Goal: Transaction & Acquisition: Book appointment/travel/reservation

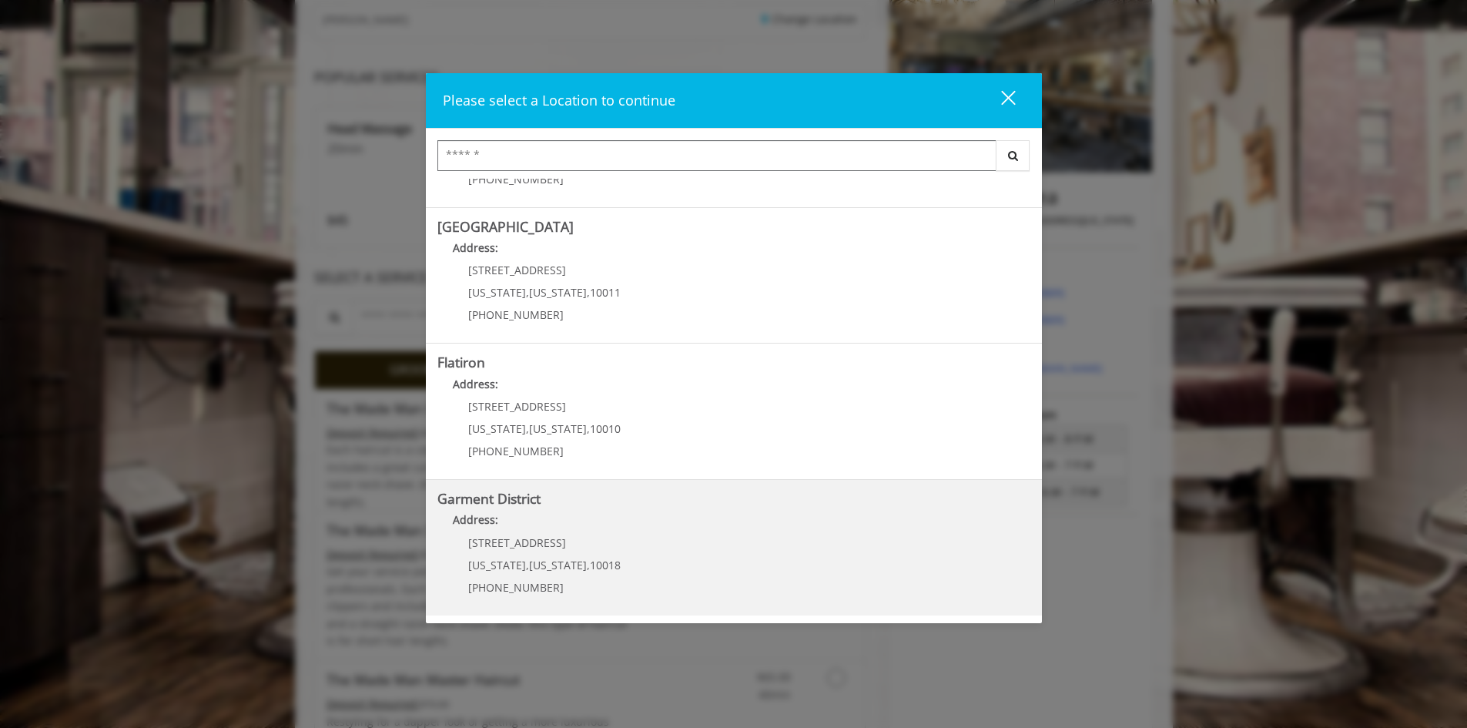
scroll to position [231, 0]
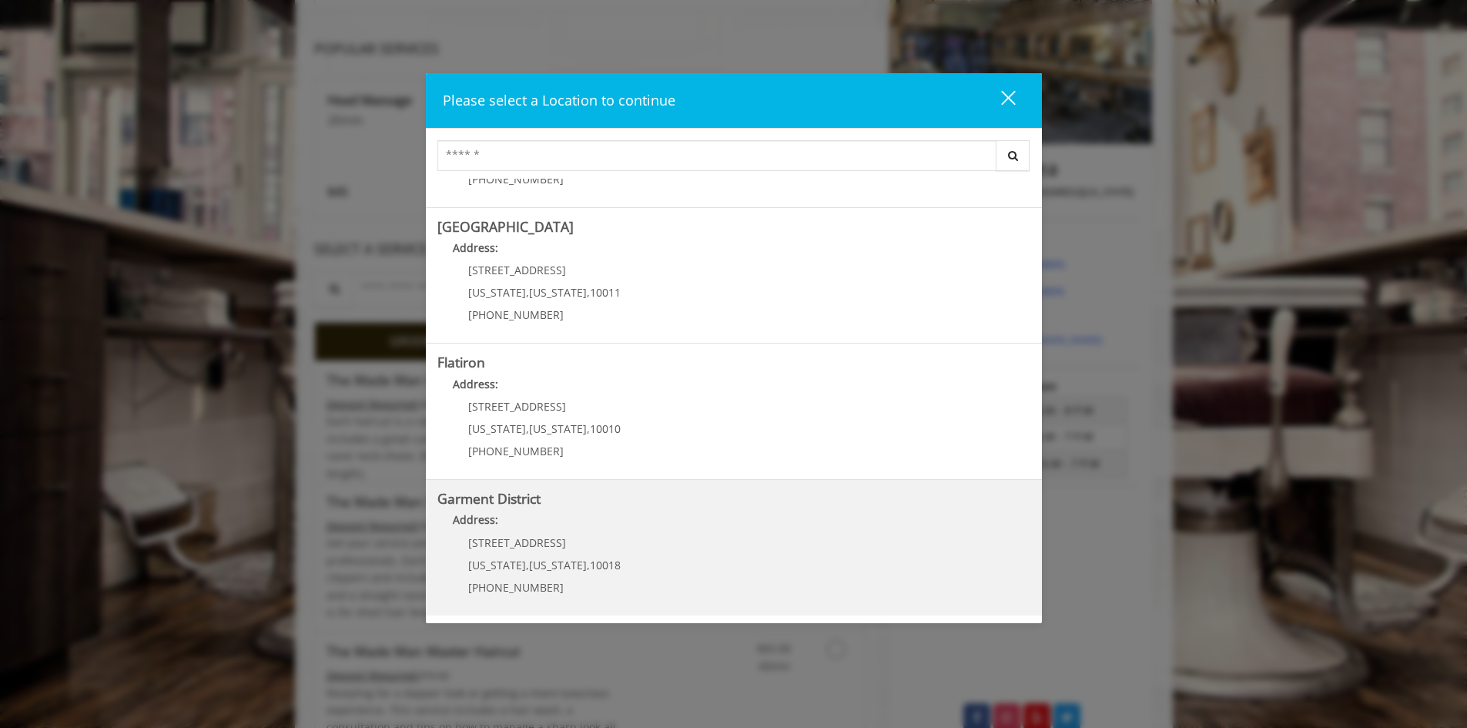
click at [577, 575] on div "1400 Broadway New York , New York , 10018 (212) 997-4247" at bounding box center [532, 570] width 191 height 67
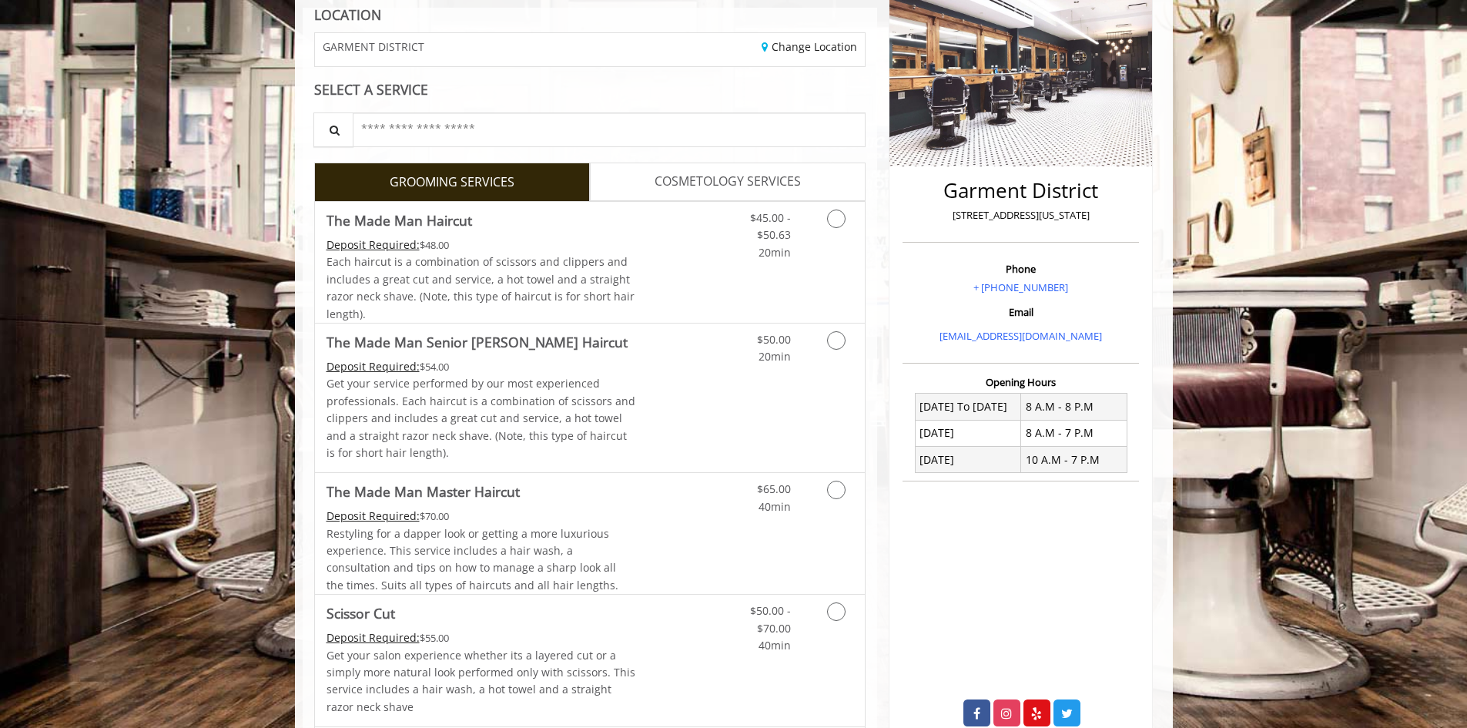
scroll to position [231, 0]
click at [832, 216] on icon "Grooming services" at bounding box center [836, 218] width 18 height 18
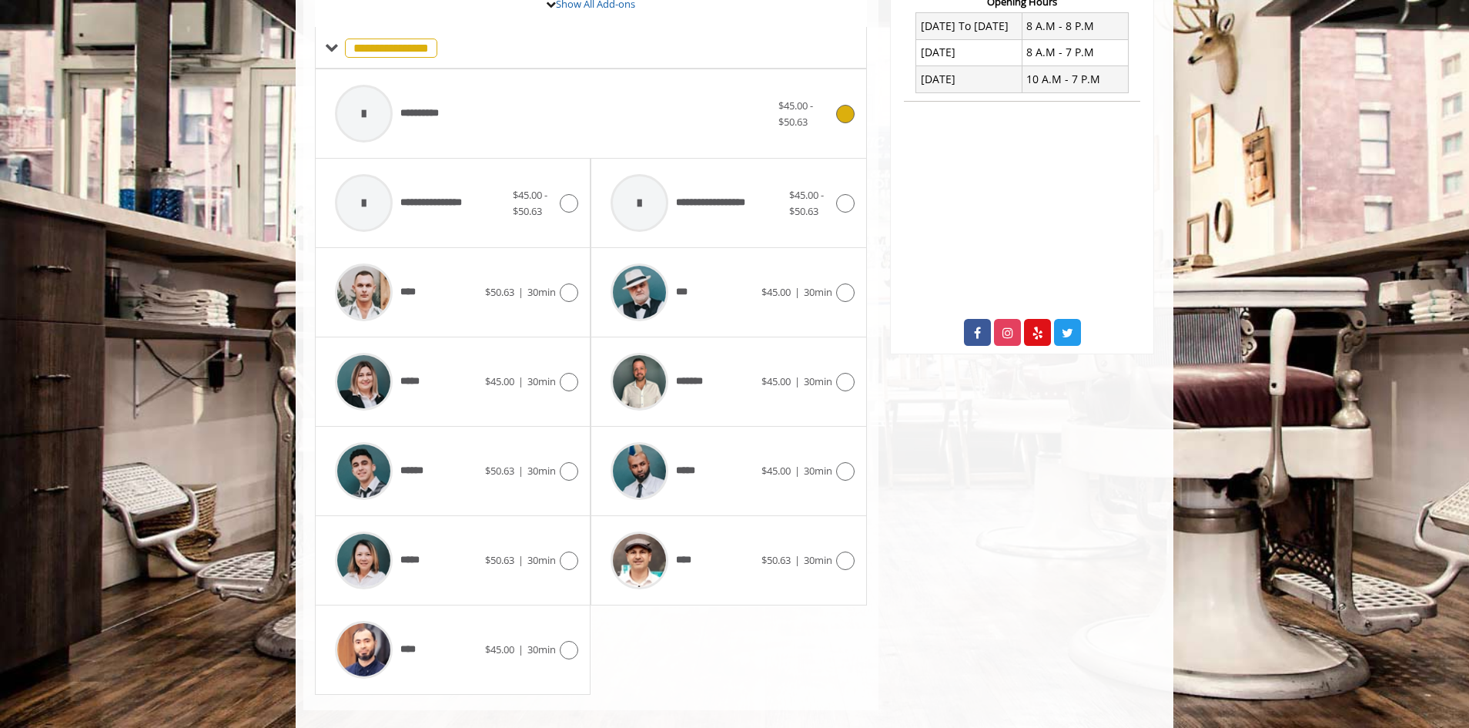
scroll to position [631, 0]
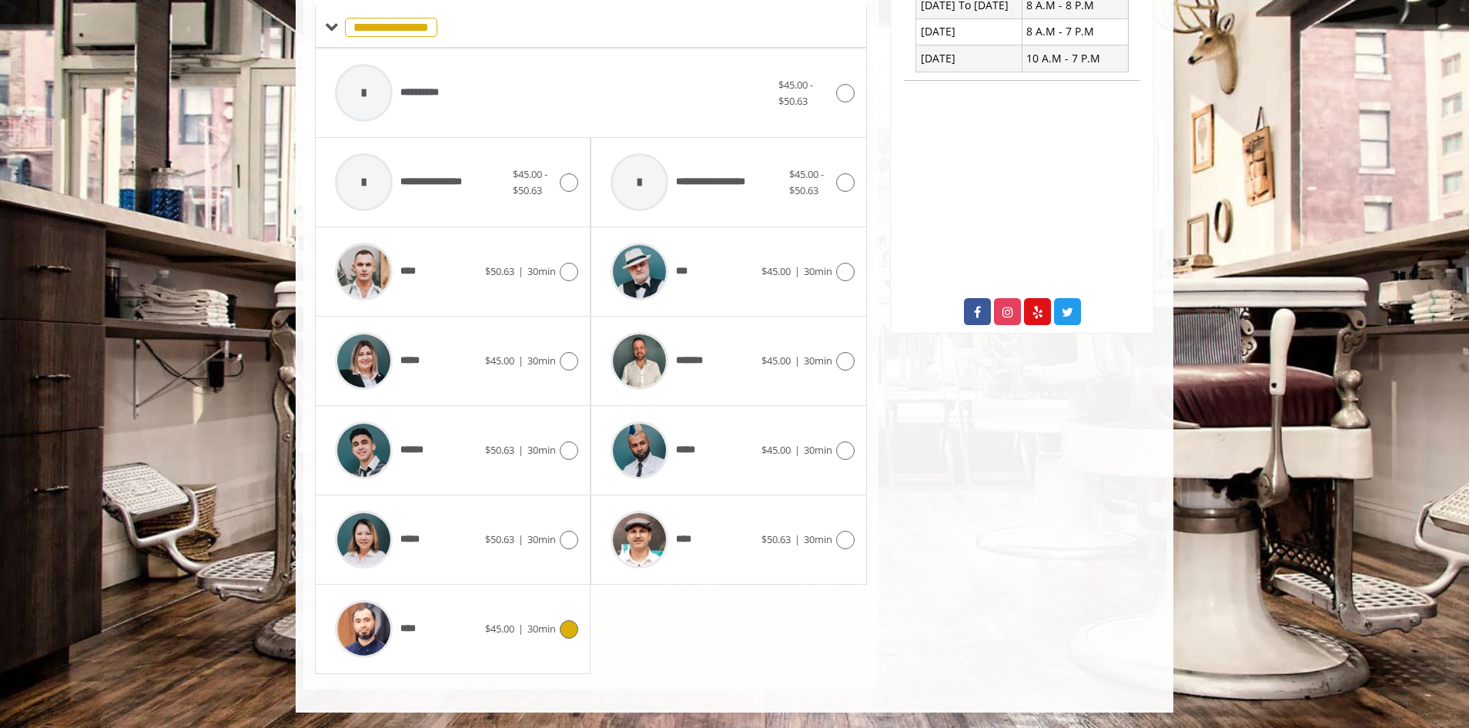
click at [571, 632] on icon at bounding box center [569, 629] width 18 height 18
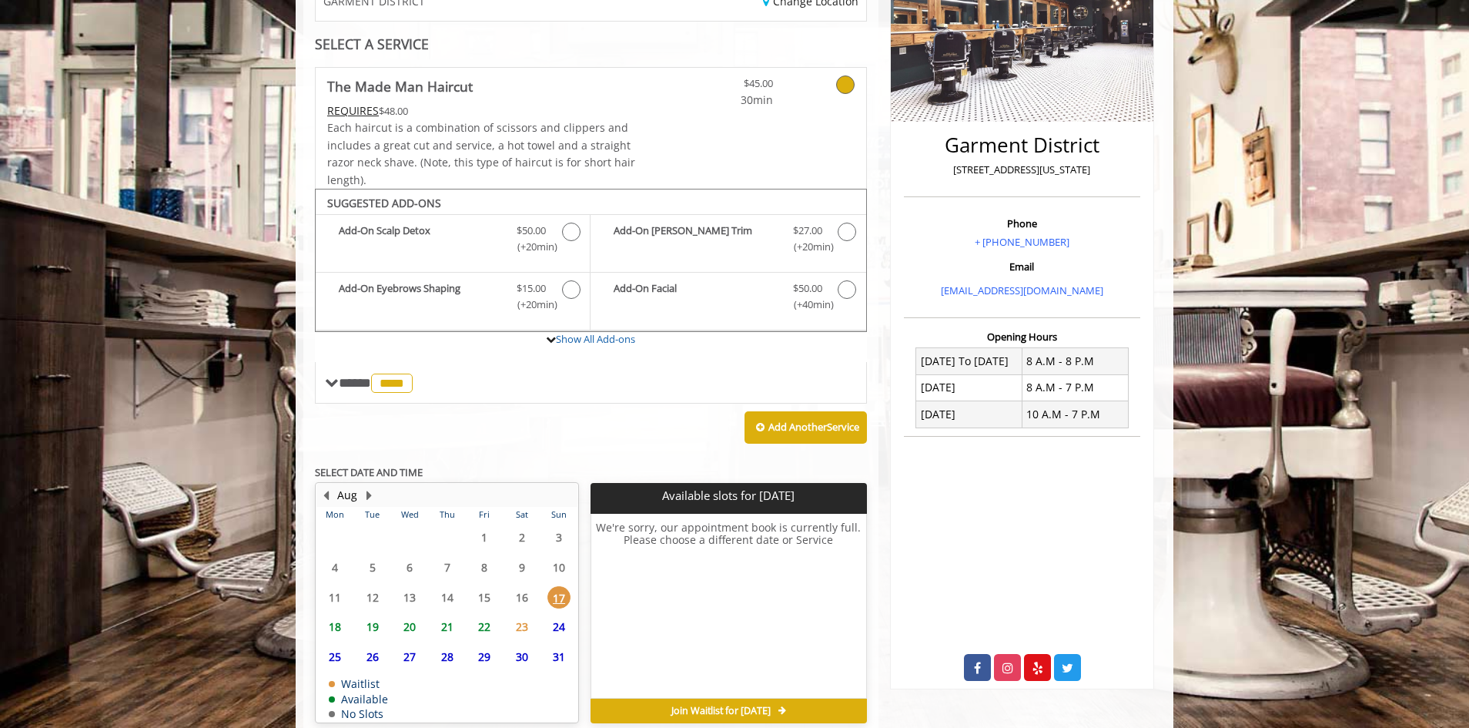
scroll to position [347, 0]
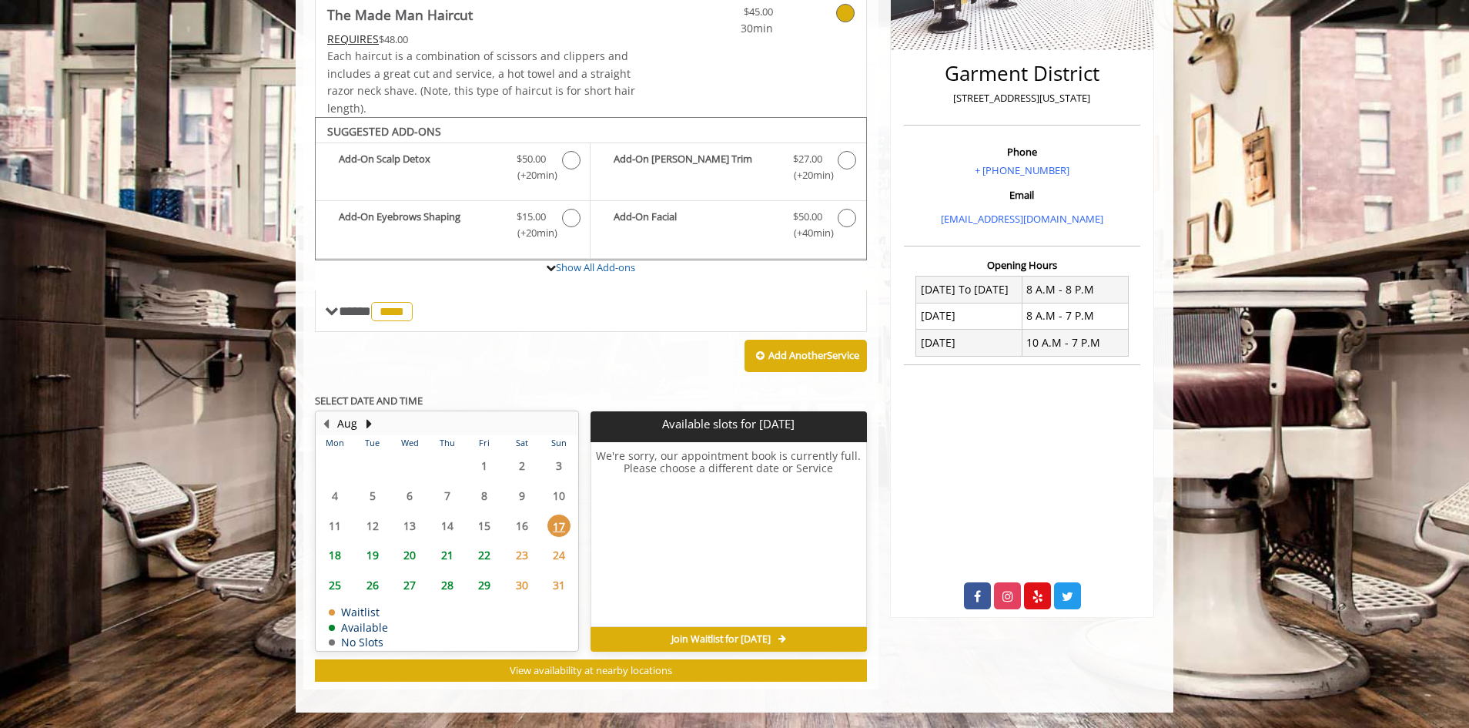
click at [340, 551] on span "18" at bounding box center [334, 555] width 23 height 22
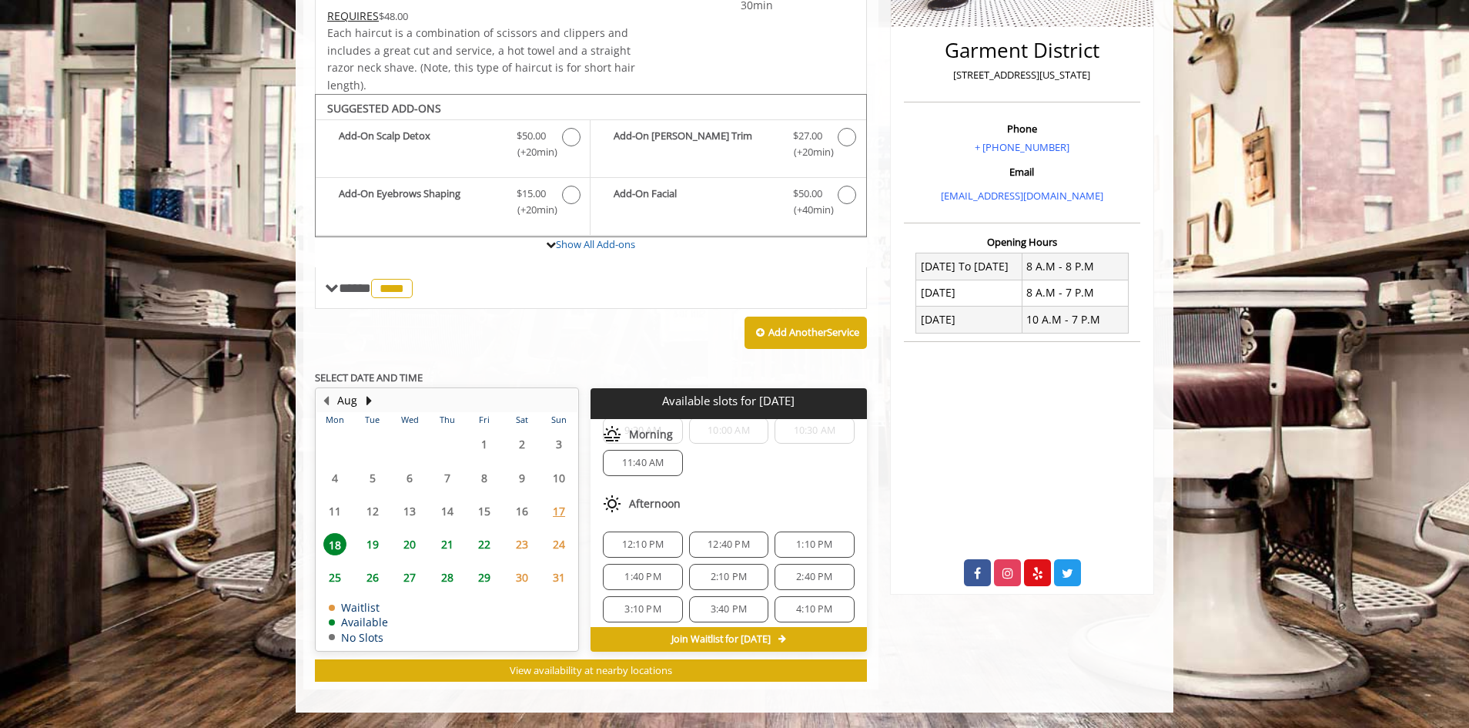
scroll to position [199, 0]
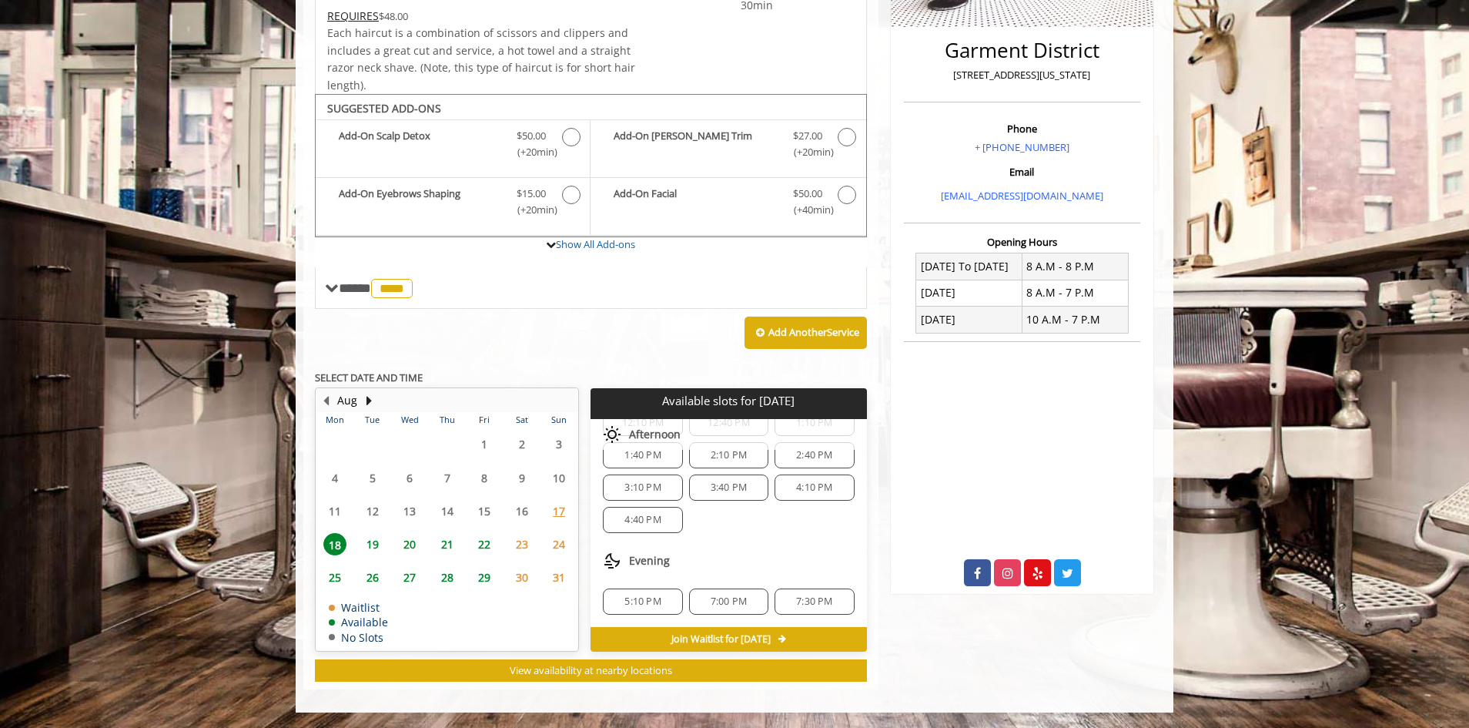
click at [789, 608] on div "7:30 PM" at bounding box center [814, 601] width 79 height 26
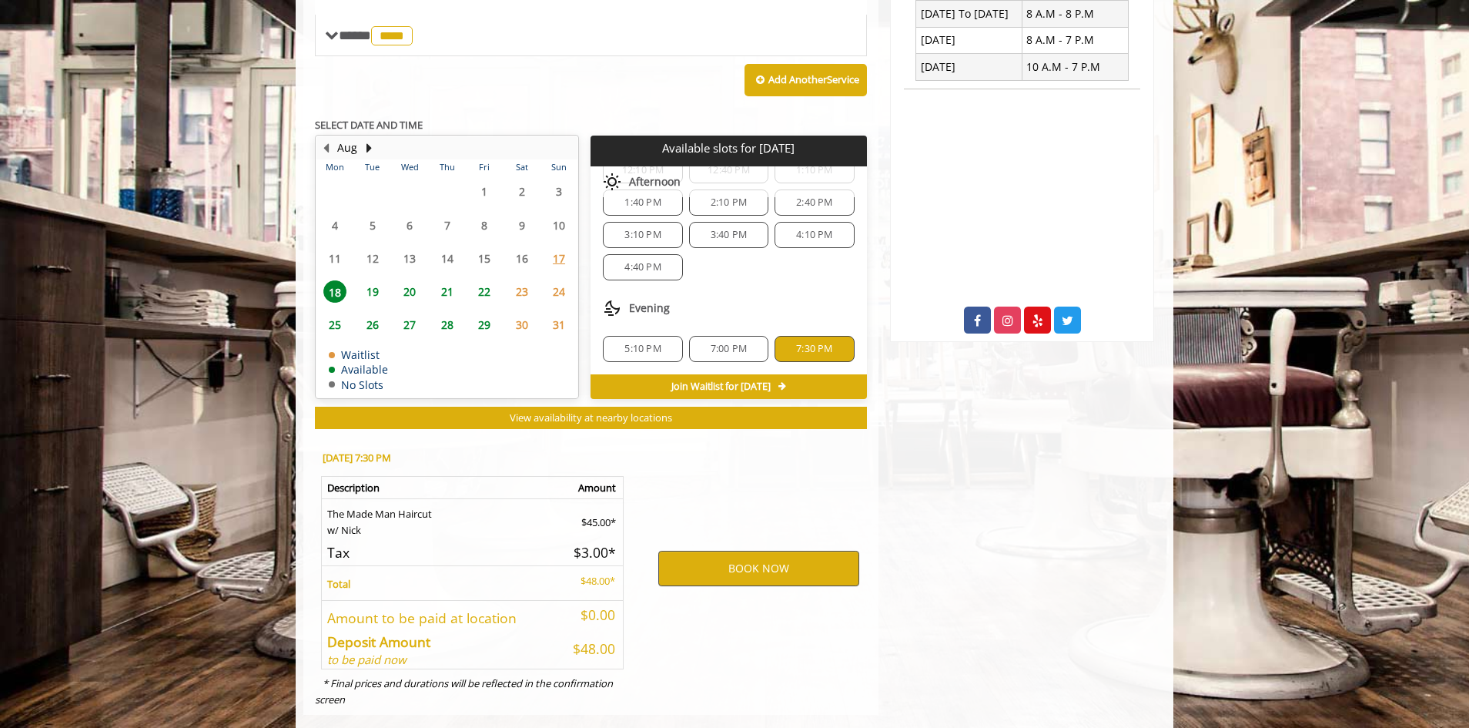
scroll to position [648, 0]
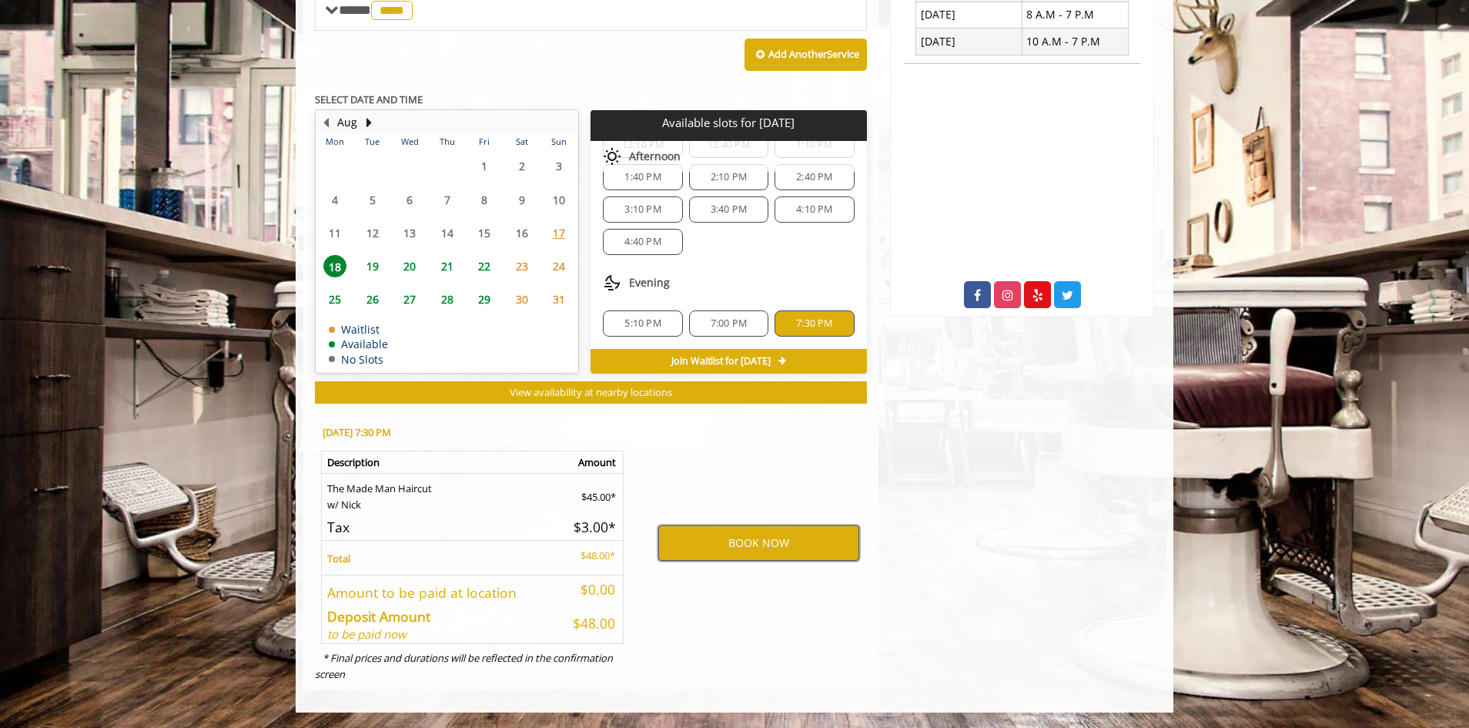
click at [758, 538] on button "BOOK NOW" at bounding box center [758, 542] width 201 height 35
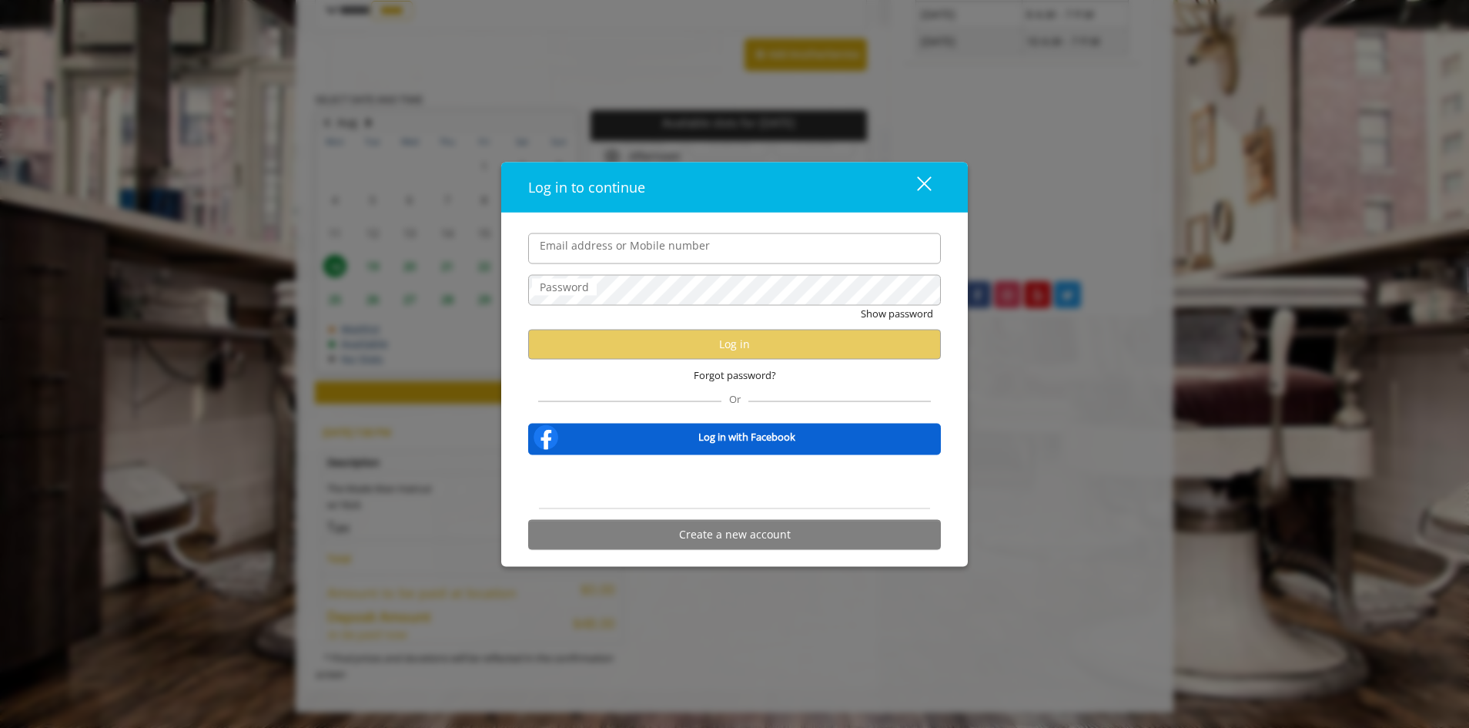
click at [656, 249] on input "Email address or Mobile number" at bounding box center [734, 248] width 413 height 31
type input "**********"
click at [756, 379] on span "Forgot password?" at bounding box center [735, 375] width 82 height 16
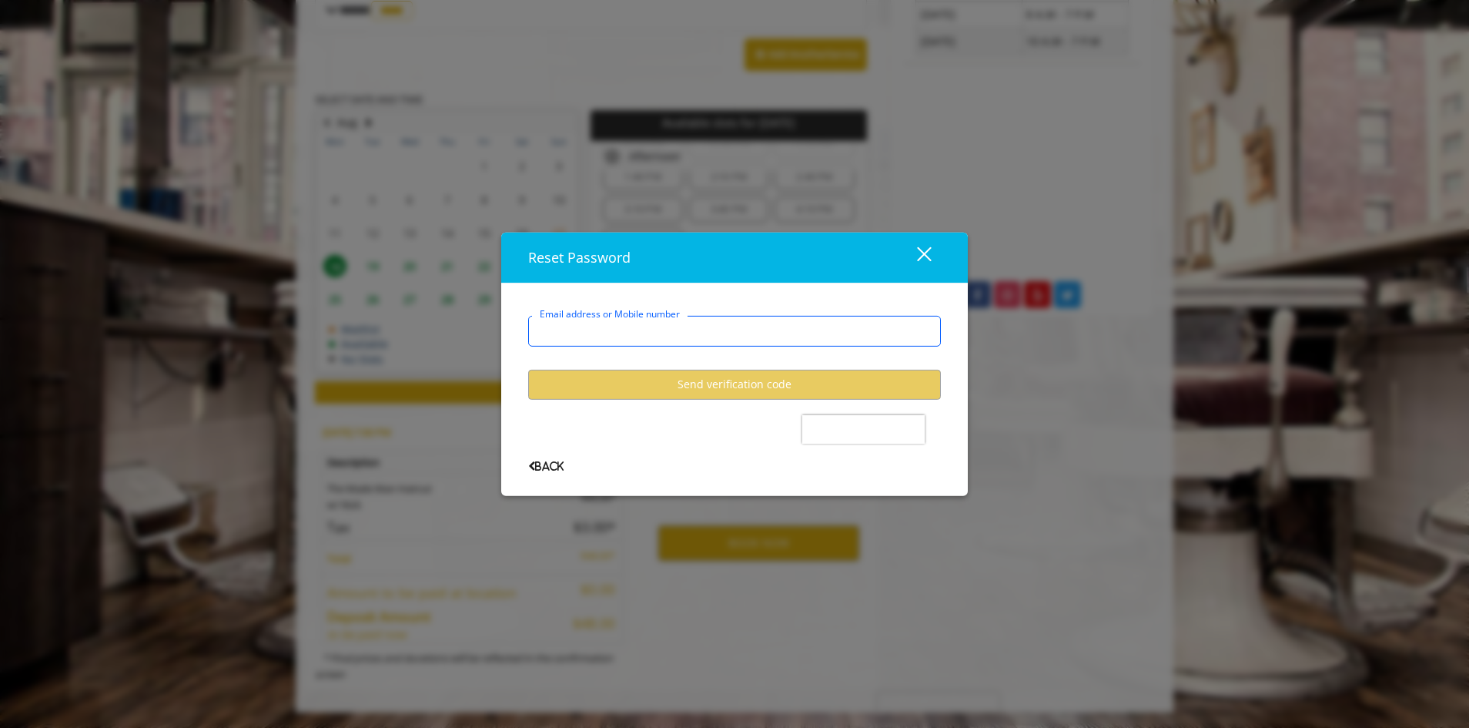
click at [584, 327] on input "Email address or Mobile number" at bounding box center [734, 331] width 413 height 31
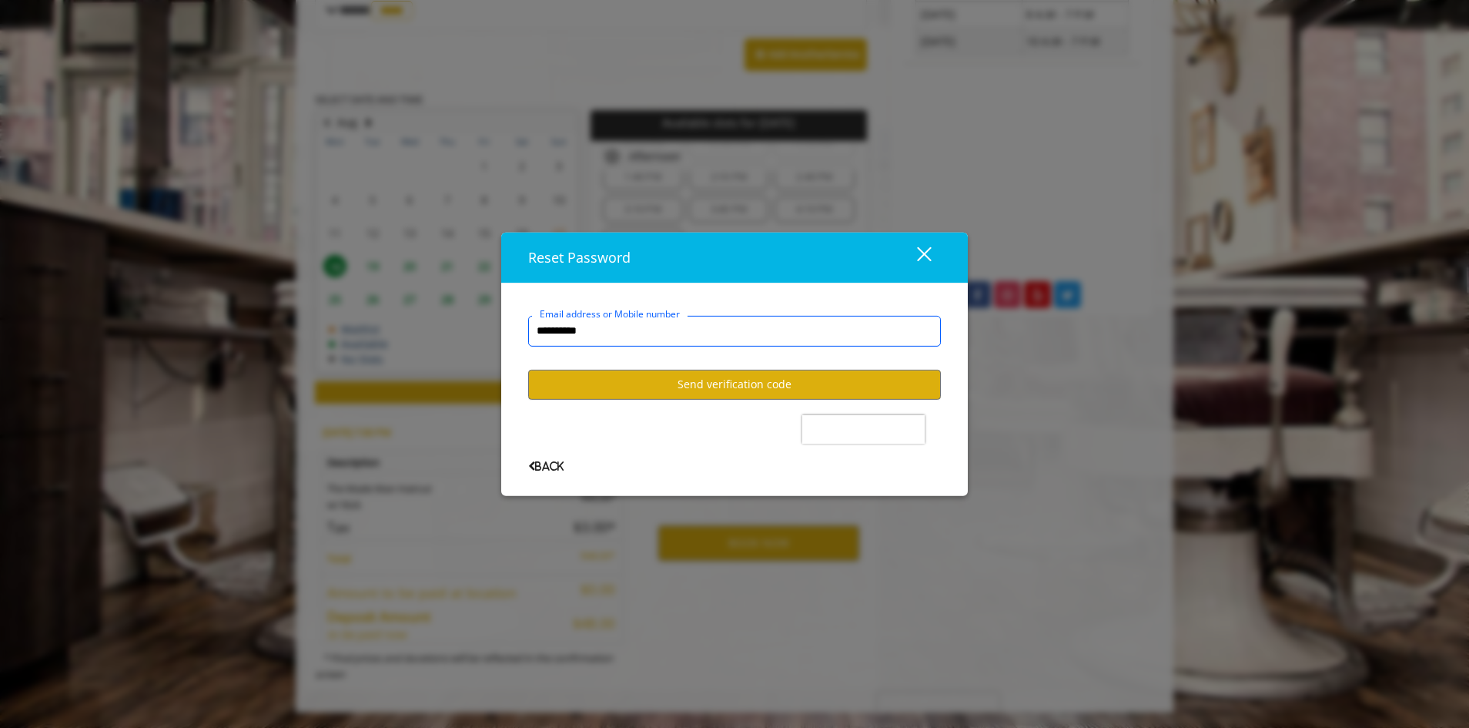
type input "**********"
click at [697, 390] on button "Send verification code" at bounding box center [734, 385] width 413 height 30
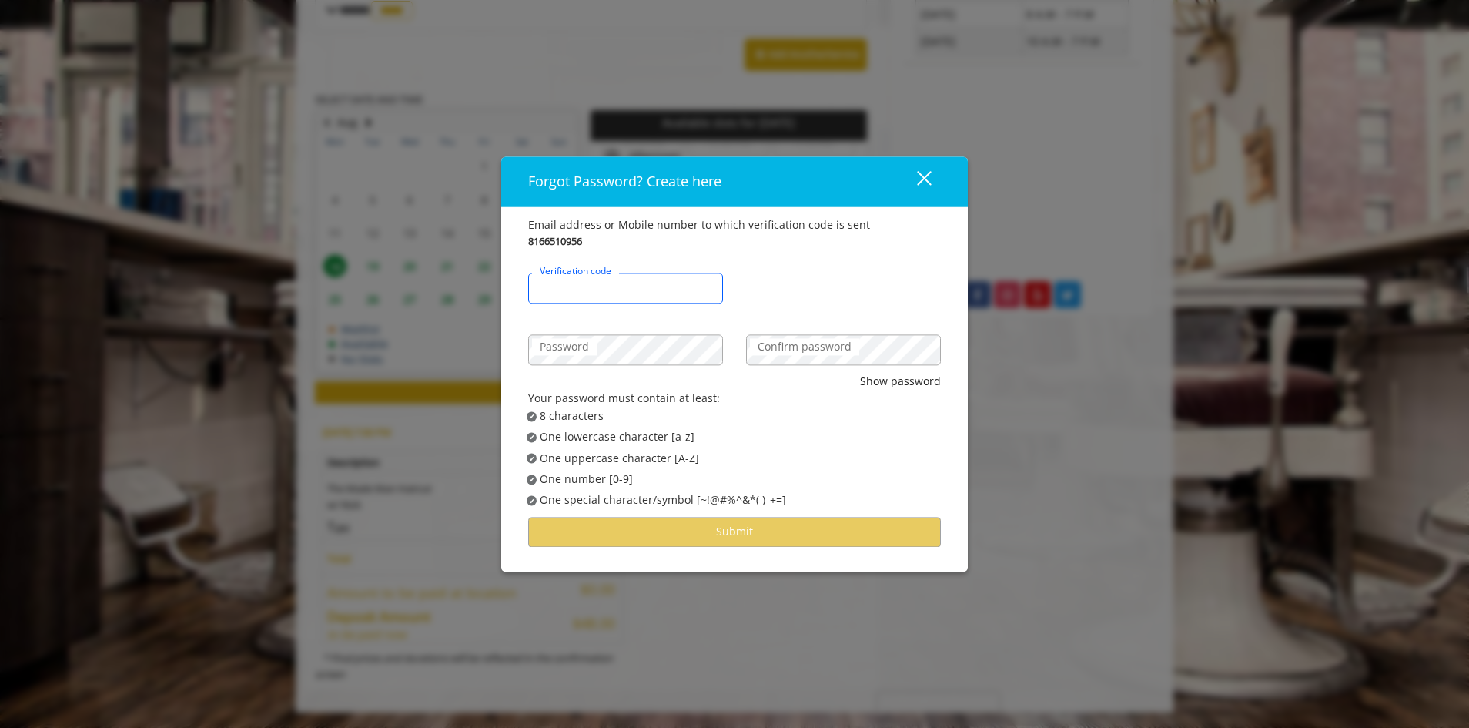
click at [682, 288] on input "Verification code" at bounding box center [625, 288] width 195 height 31
type input "******"
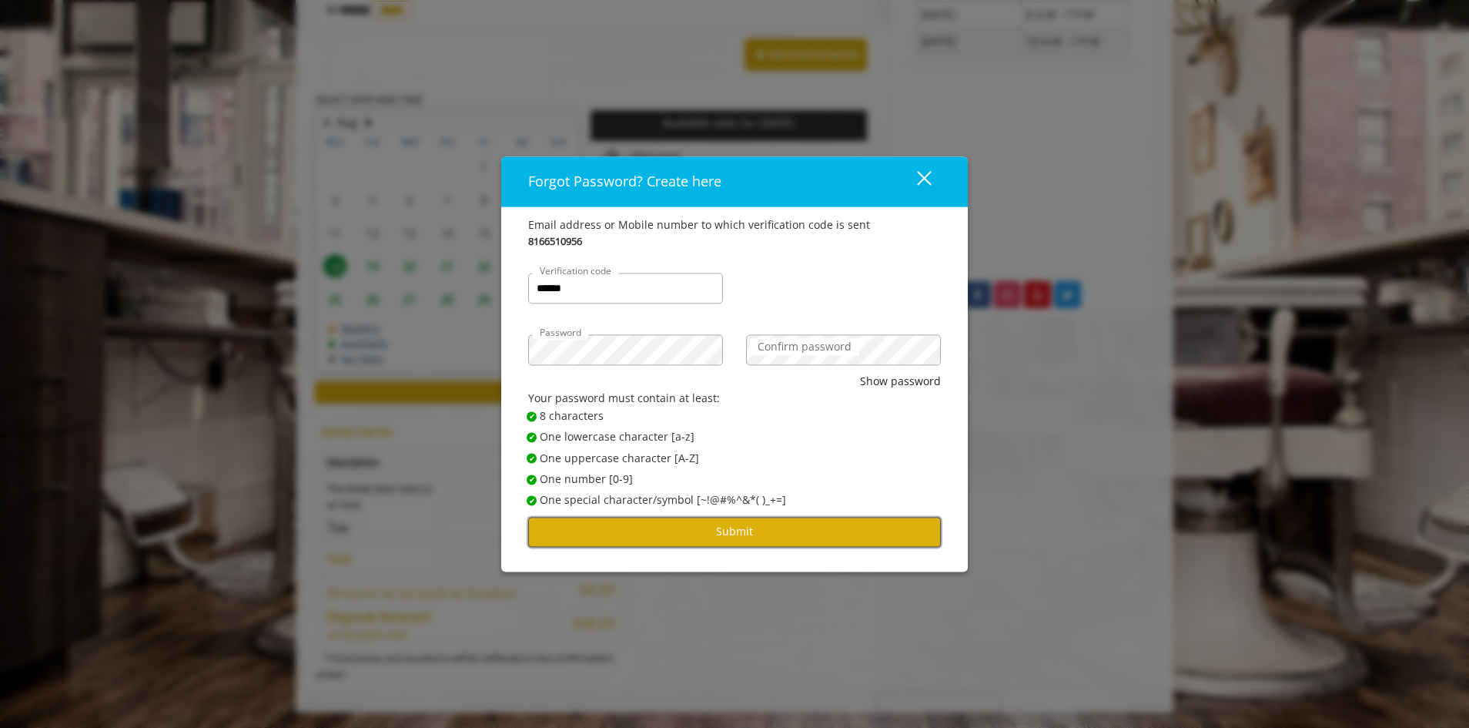
click at [614, 544] on button "Submit" at bounding box center [734, 532] width 413 height 30
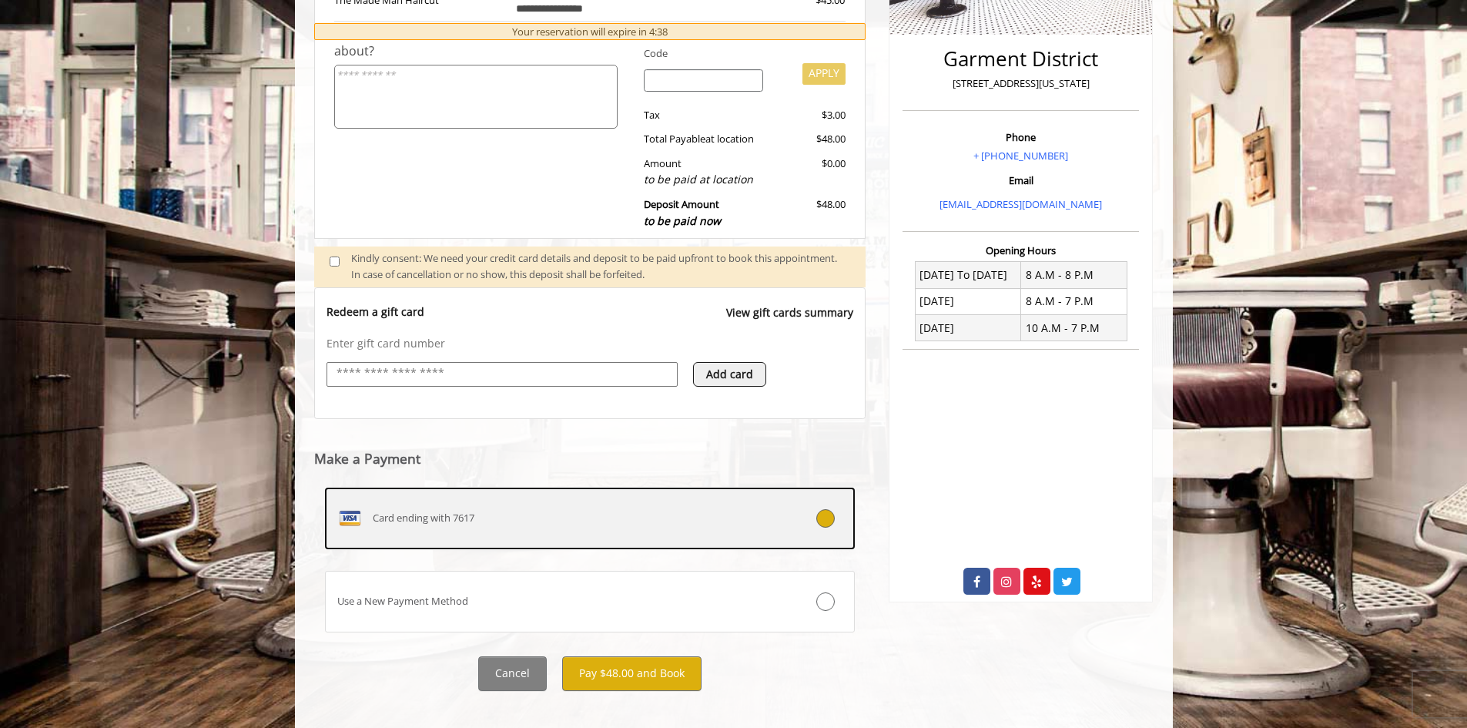
scroll to position [379, 0]
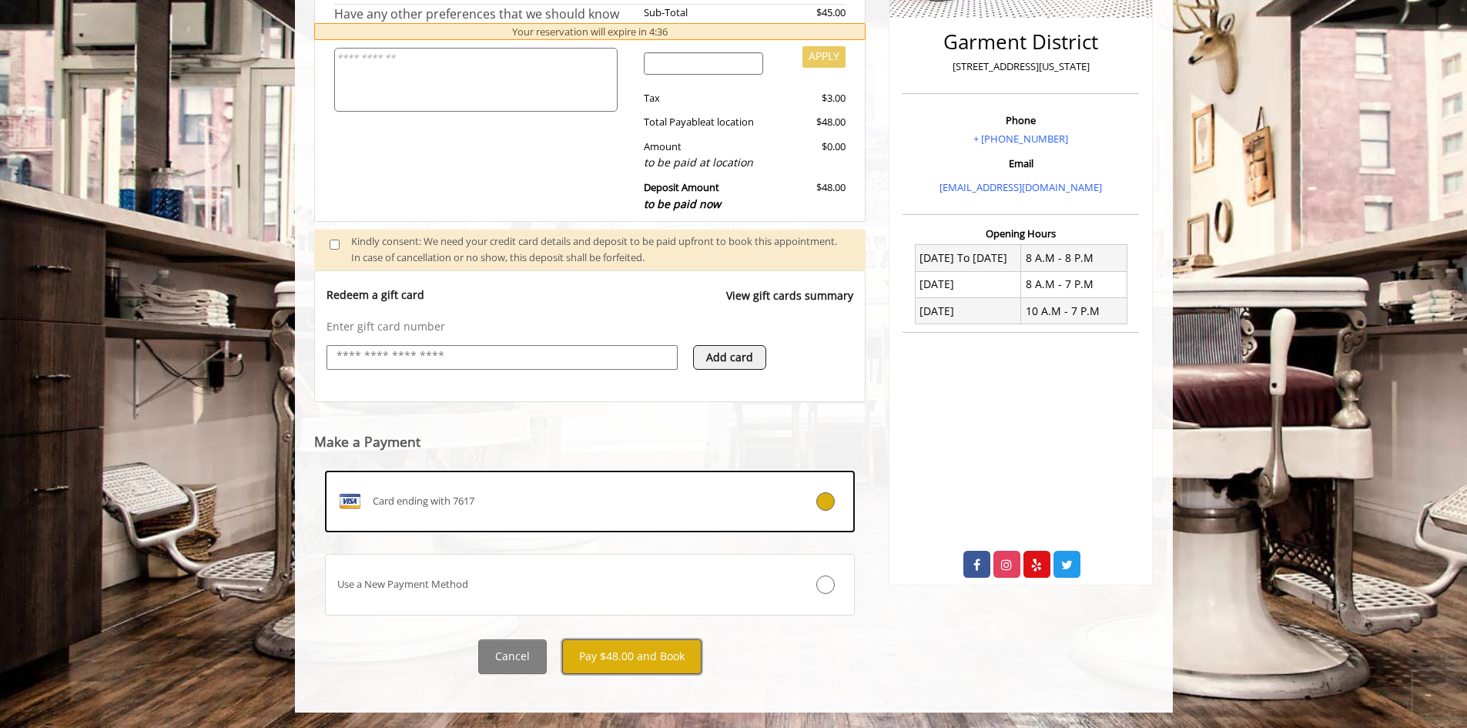
click at [635, 658] on button "Pay $48.00 and Book" at bounding box center [631, 656] width 139 height 35
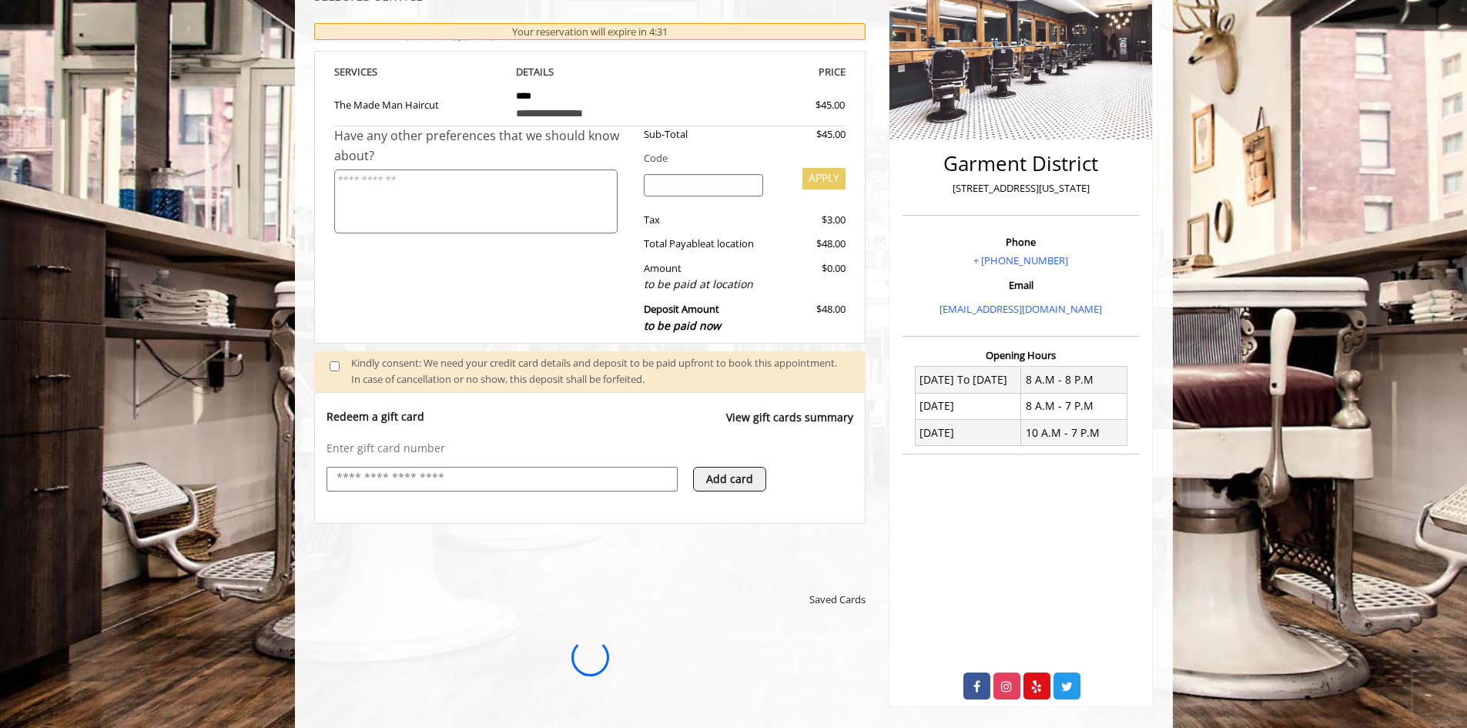
scroll to position [148, 0]
